Goal: Check status: Check status

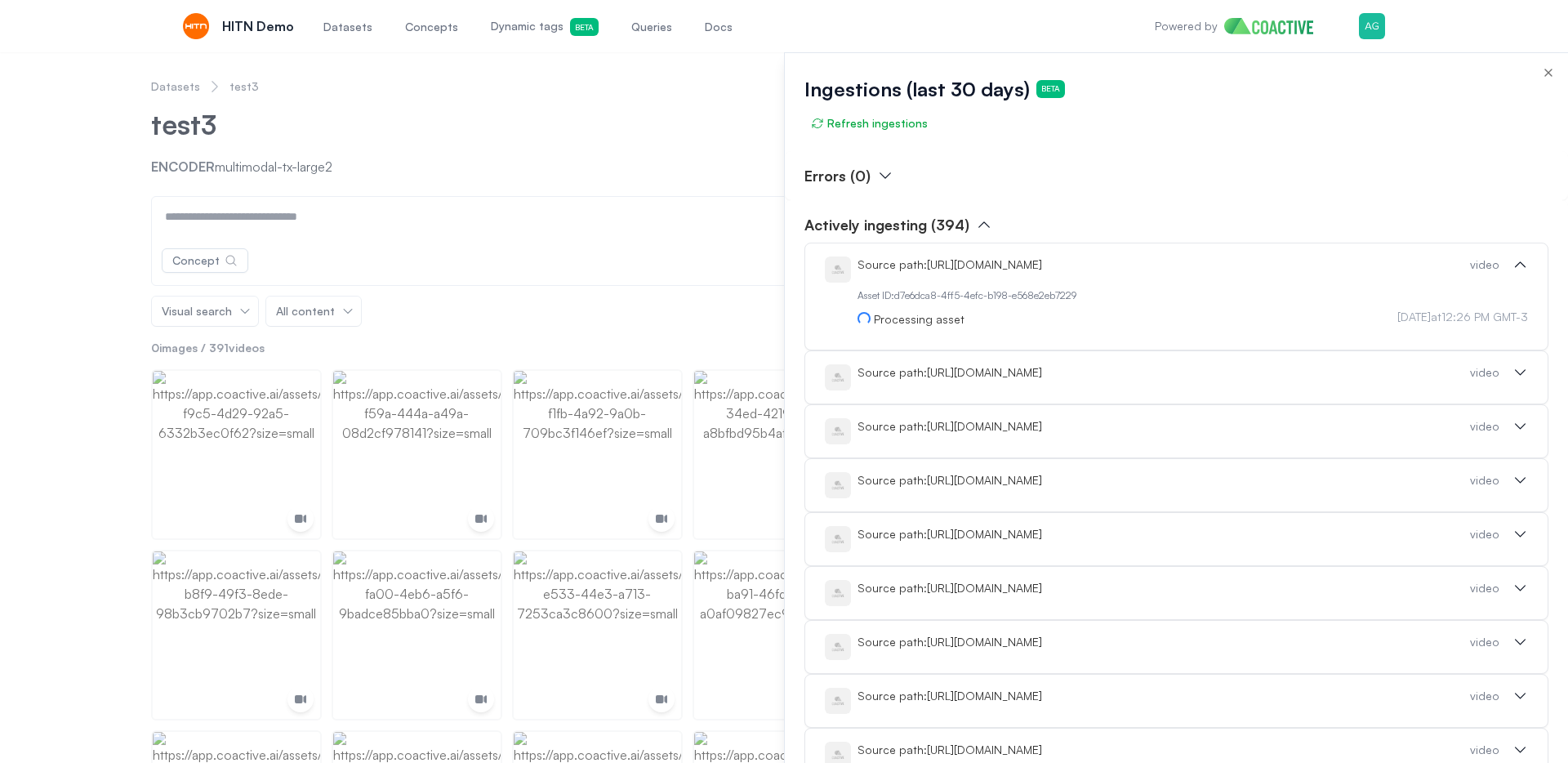
click at [107, 185] on div at bounding box center [784, 406] width 1568 height 710
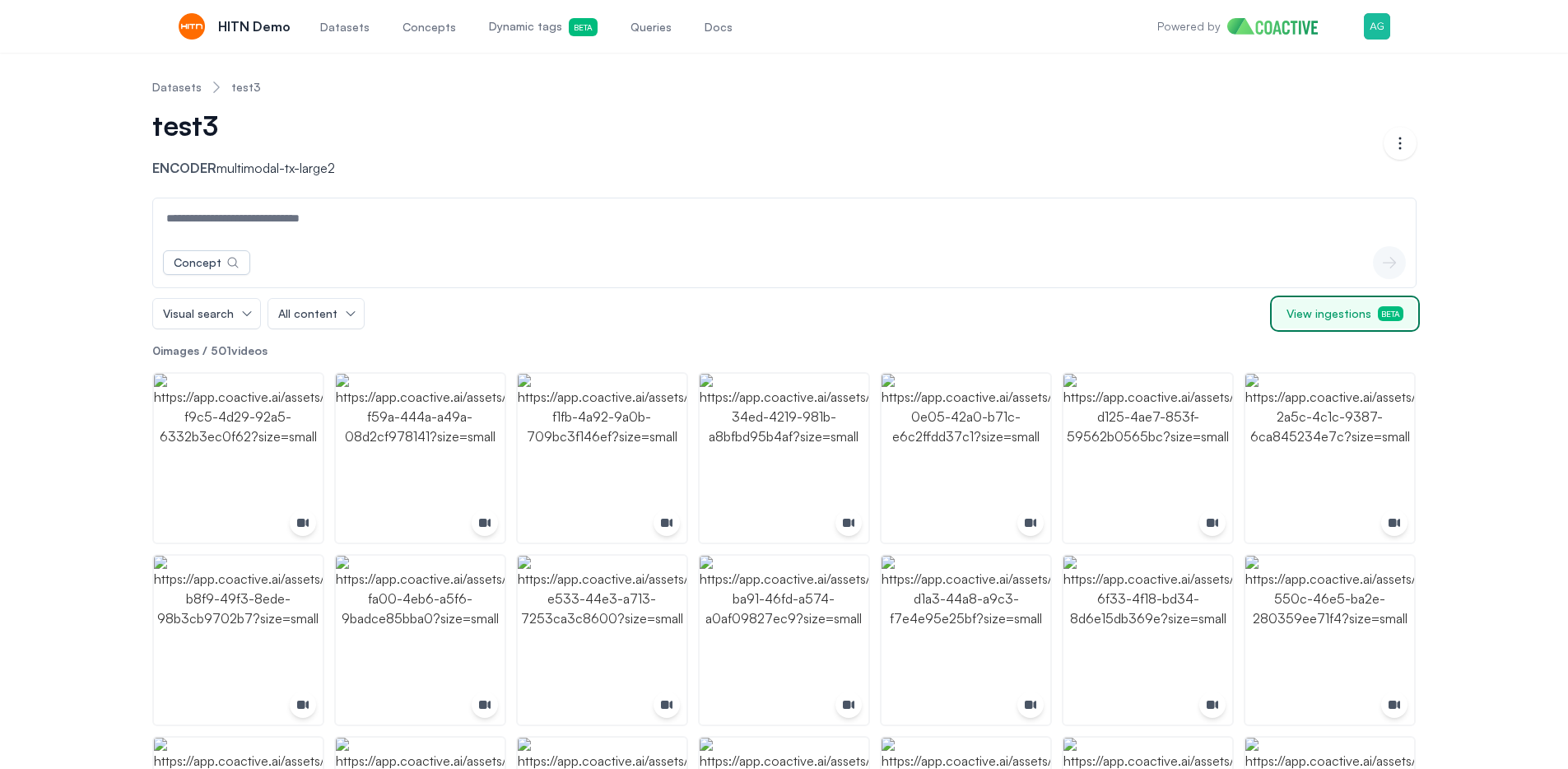
click at [1368, 315] on span "View ingestions Beta" at bounding box center [1344, 313] width 117 height 17
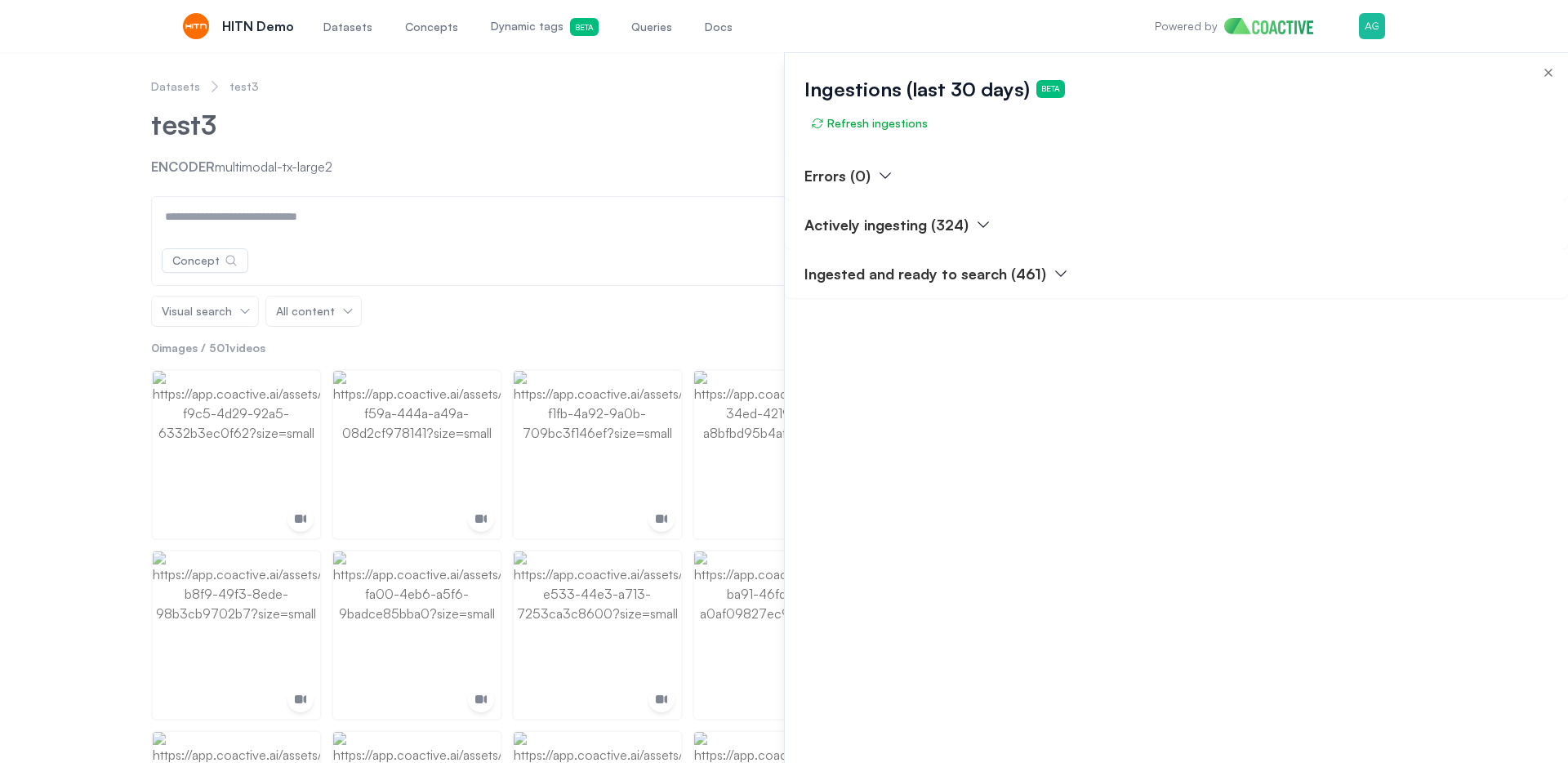
click at [923, 231] on p "Actively ingesting (324)" at bounding box center [886, 224] width 164 height 22
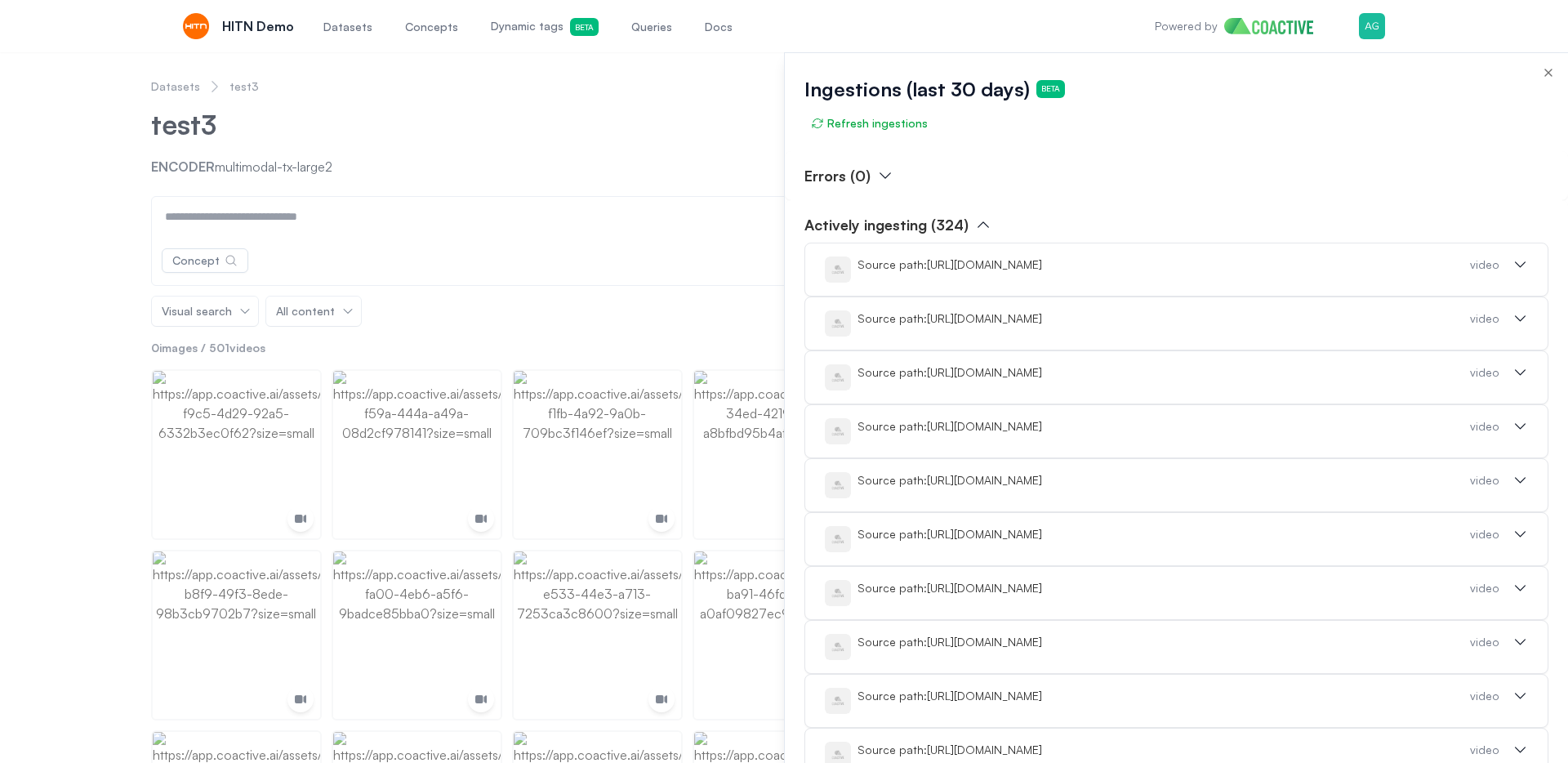
click at [975, 273] on div "Source path: https://cdn.jwplayer.com/videos/PSIcnBRX-KNu0VrvK.mp4?exp=17550988…" at bounding box center [1164, 264] width 613 height 17
click at [72, 303] on div at bounding box center [784, 406] width 1568 height 710
